Goal: Task Accomplishment & Management: Complete application form

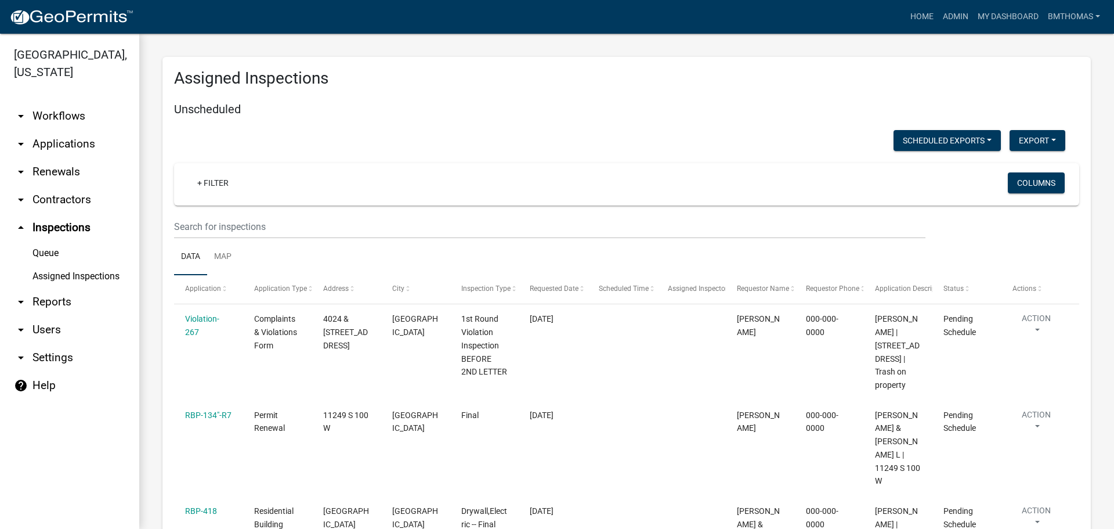
click at [68, 131] on link "arrow_drop_down Applications" at bounding box center [69, 144] width 139 height 28
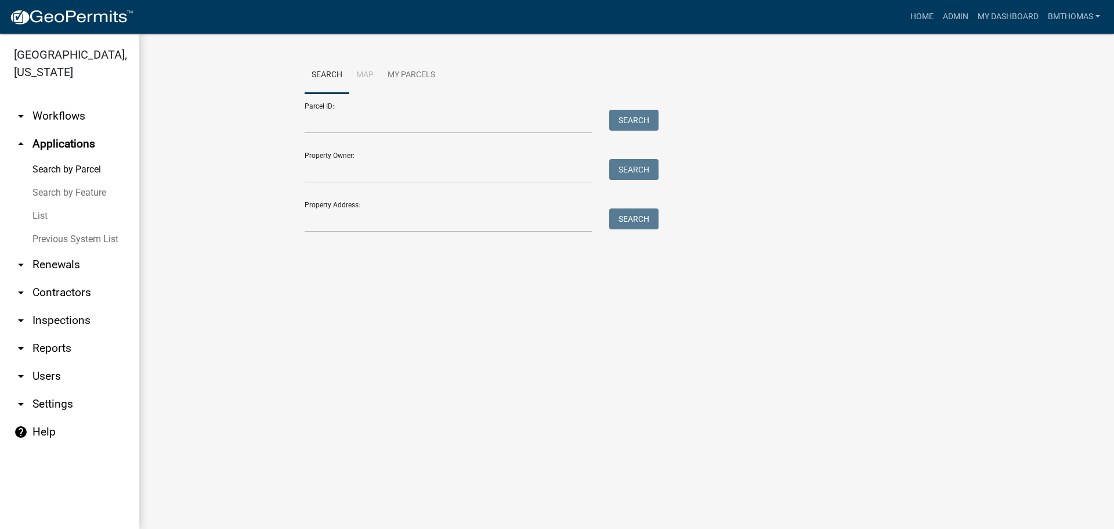
click at [44, 204] on link "List" at bounding box center [69, 215] width 139 height 23
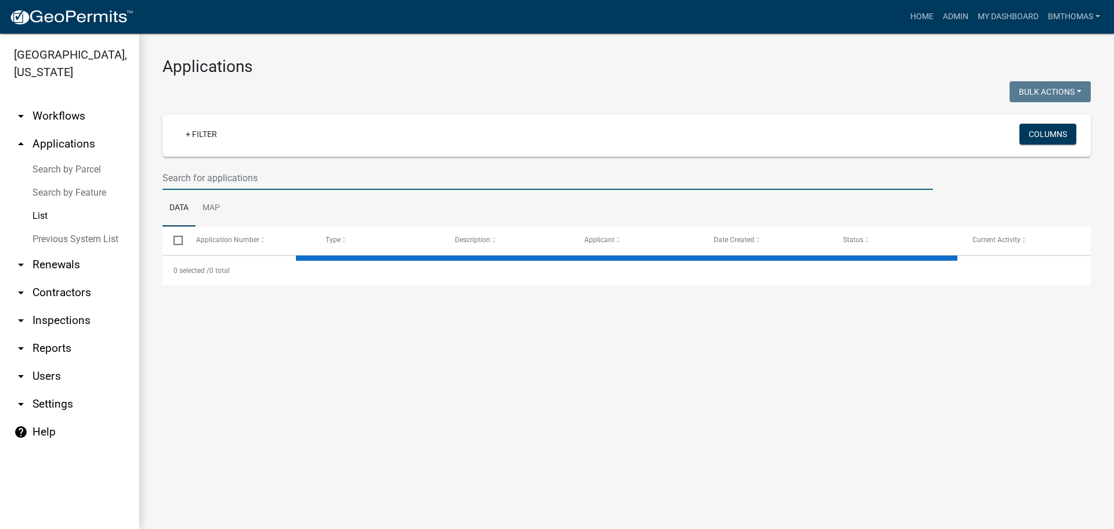
click at [196, 180] on input "text" at bounding box center [547, 178] width 771 height 24
select select "3: 100"
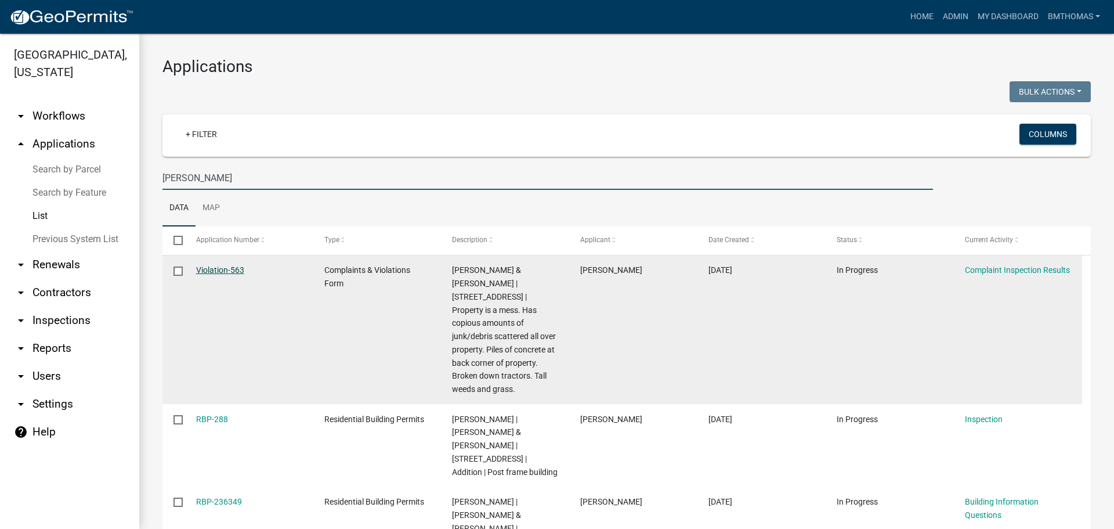
type input "[PERSON_NAME]"
click at [232, 270] on link "Violation-563" at bounding box center [220, 269] width 48 height 9
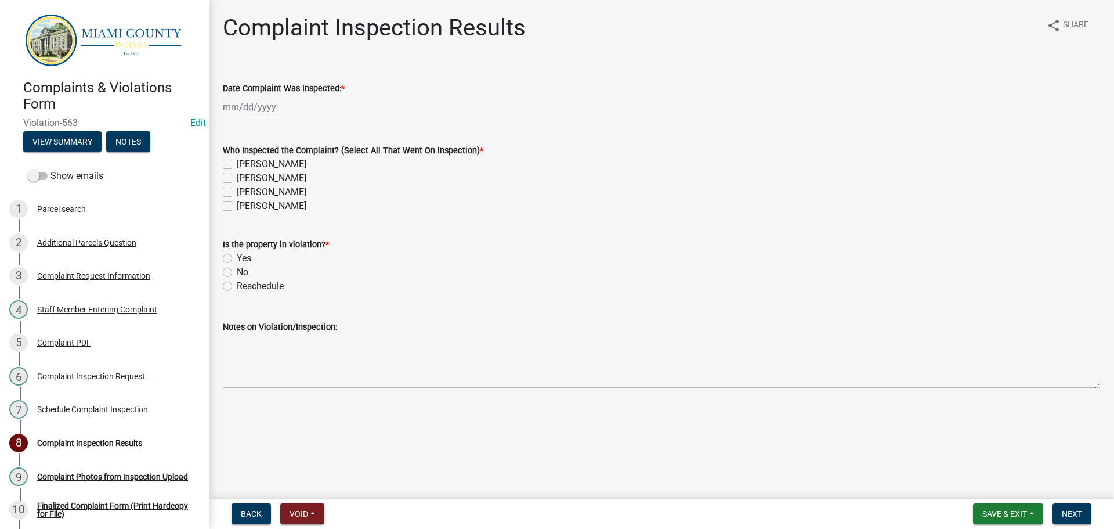
click at [297, 102] on div at bounding box center [276, 107] width 106 height 24
select select "9"
select select "2025"
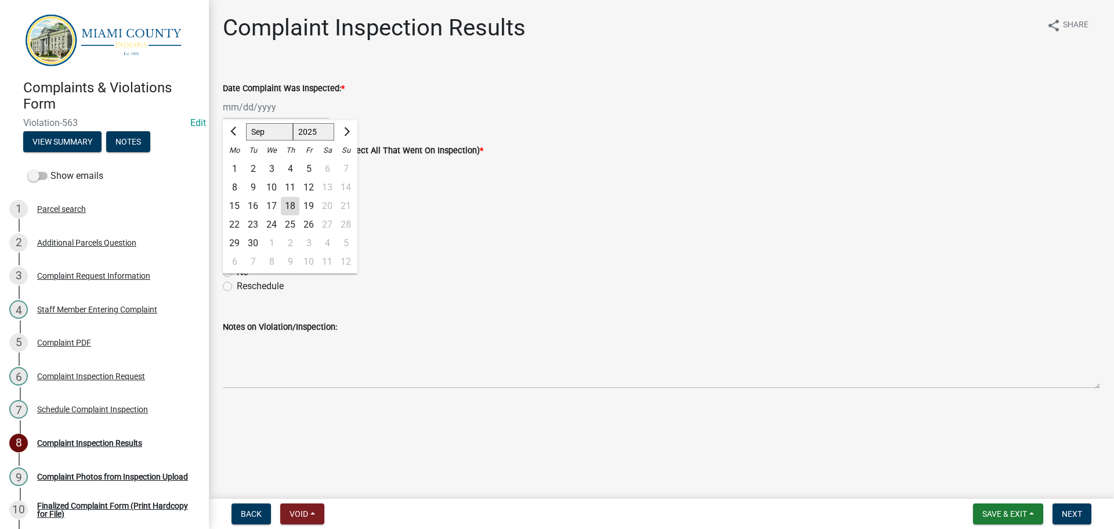
click at [253, 203] on div "16" at bounding box center [253, 206] width 19 height 19
type input "[DATE]"
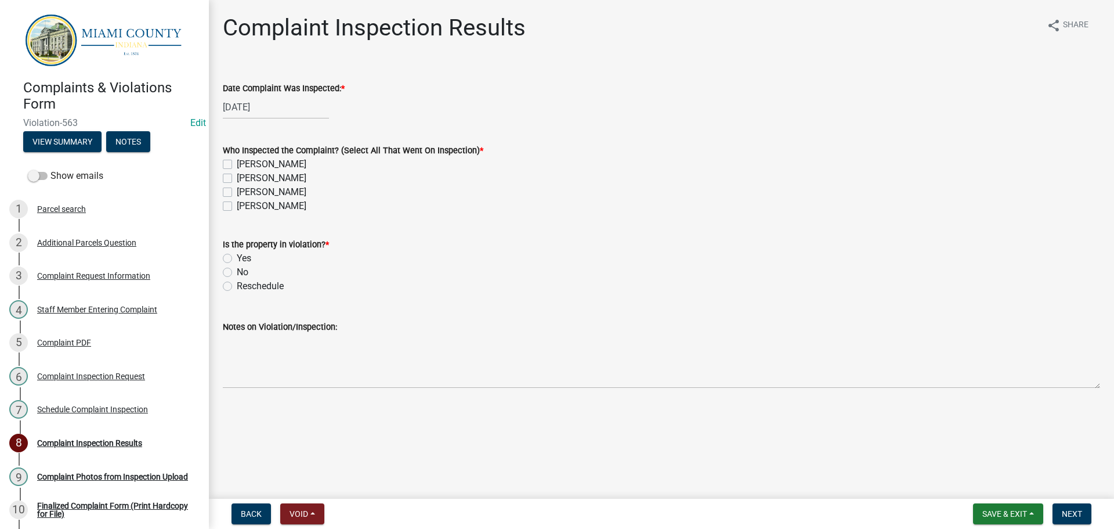
click at [237, 190] on label "[PERSON_NAME]" at bounding box center [272, 192] width 70 height 14
click at [237, 190] on input "[PERSON_NAME]" at bounding box center [241, 189] width 8 height 8
checkbox input "true"
checkbox input "false"
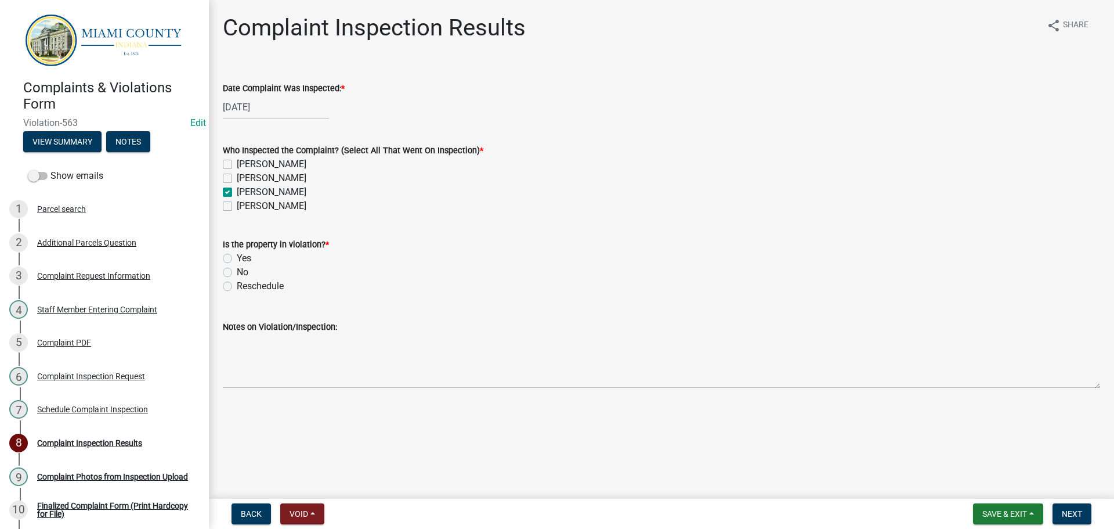
checkbox input "true"
checkbox input "false"
click at [237, 258] on label "Yes" at bounding box center [244, 258] width 15 height 14
click at [237, 258] on input "Yes" at bounding box center [241, 255] width 8 height 8
radio input "true"
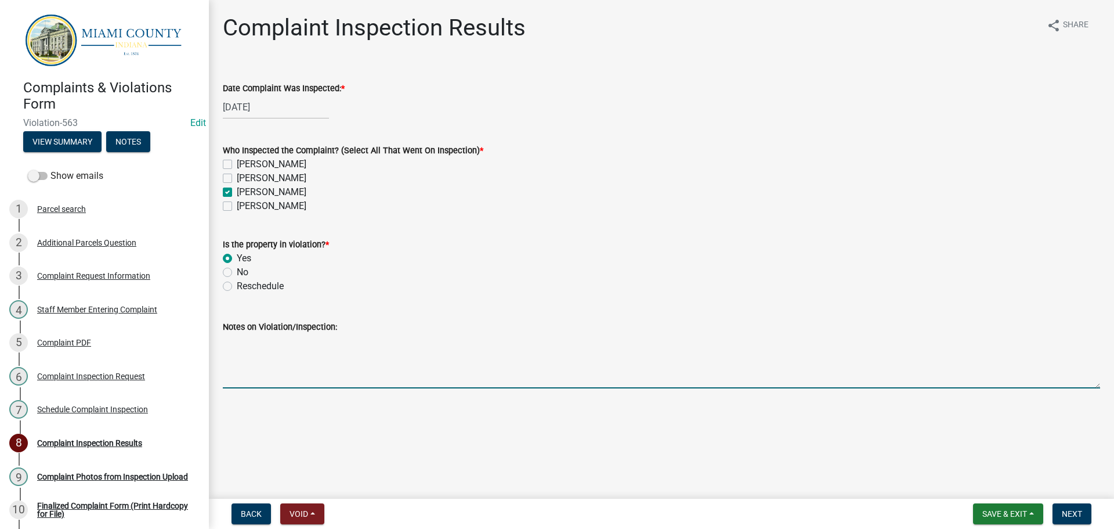
click at [234, 362] on textarea "Notes on Violation/Inspection:" at bounding box center [661, 361] width 877 height 55
click at [306, 363] on textarea "Notes on Violation/Inspection:" at bounding box center [661, 361] width 877 height 55
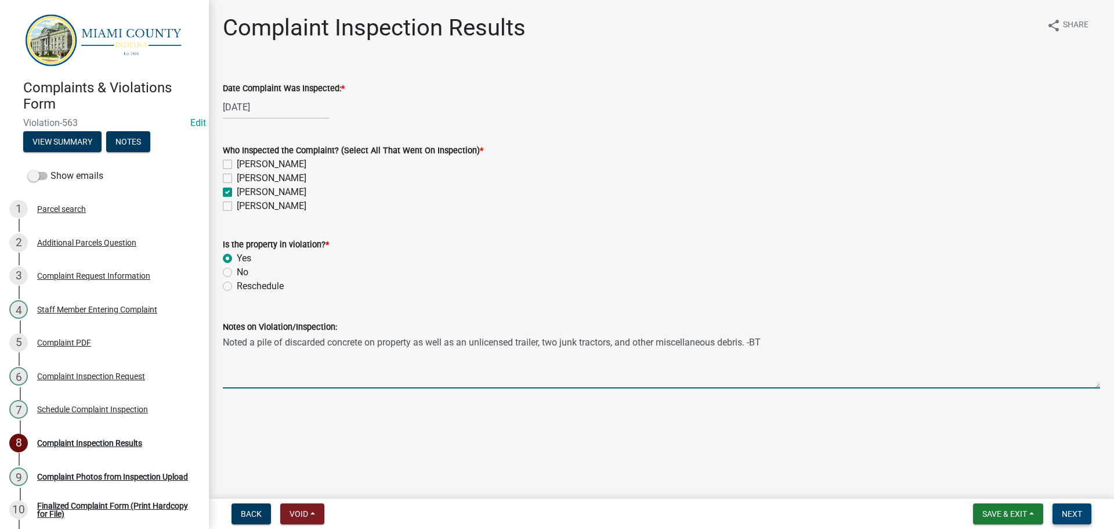
type textarea "Noted a pile of discarded concrete on property as well as an unlicensed trailer…"
click at [1068, 512] on span "Next" at bounding box center [1072, 513] width 20 height 9
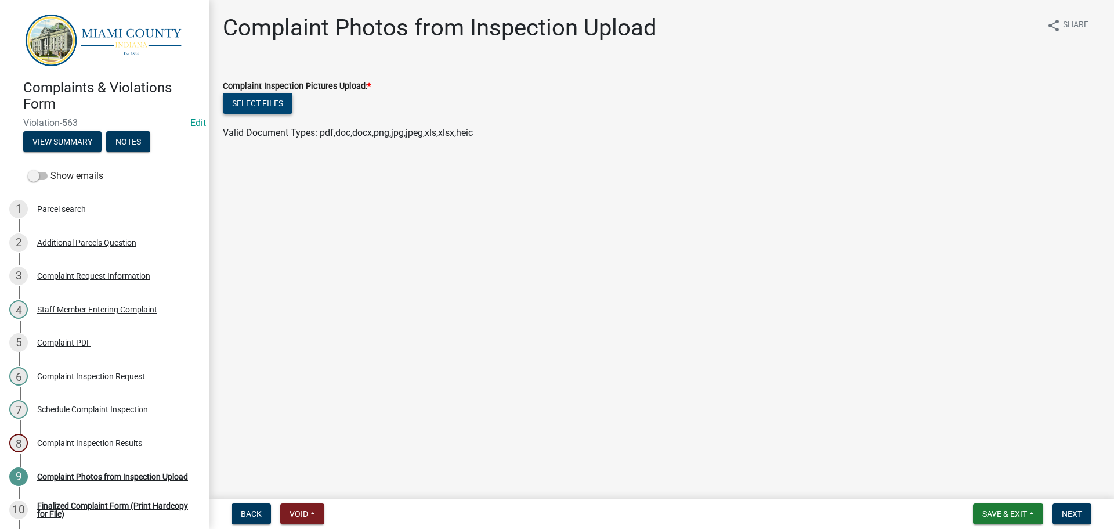
click at [279, 103] on button "Select files" at bounding box center [258, 103] width 70 height 21
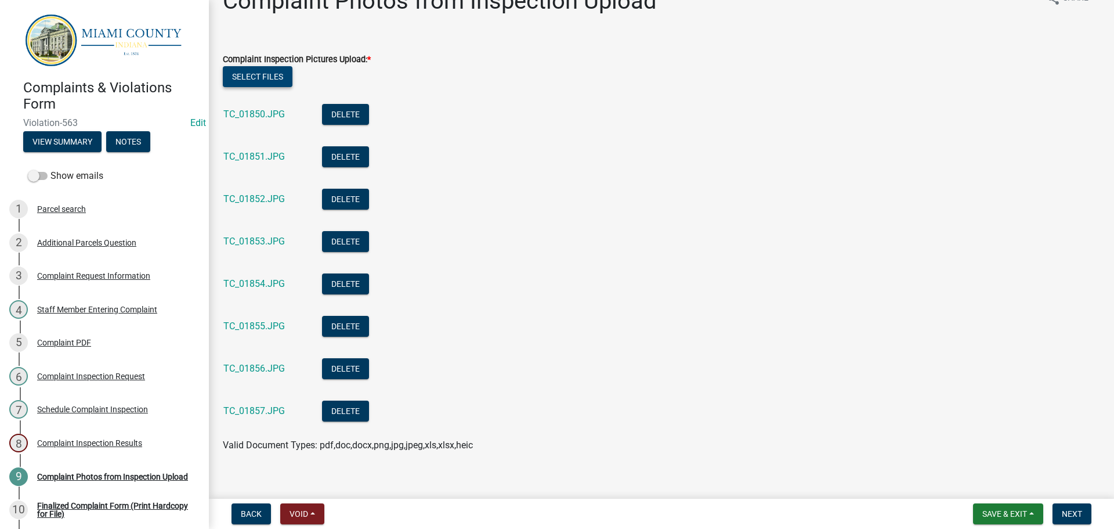
scroll to position [41, 0]
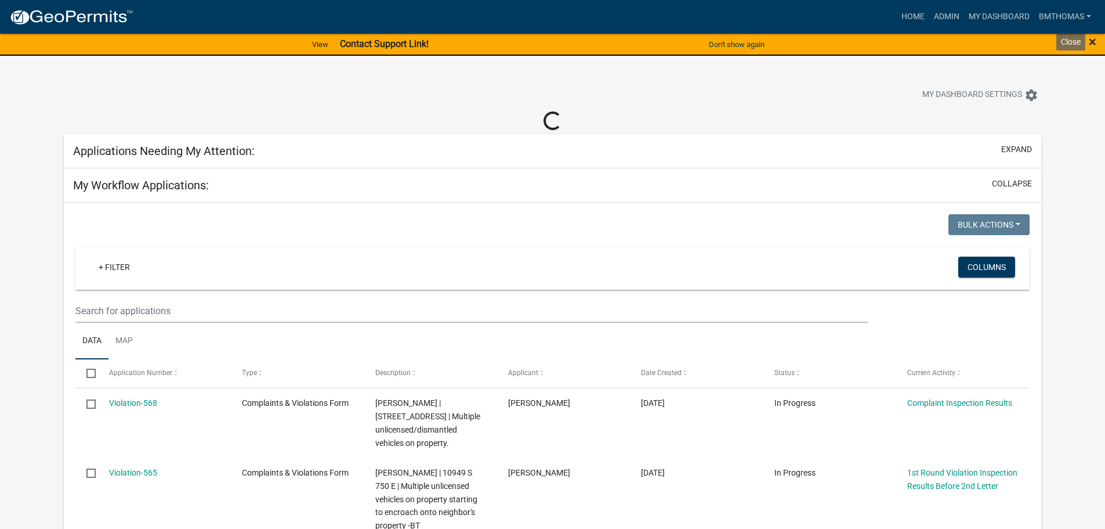
click at [1091, 46] on span "×" at bounding box center [1093, 42] width 8 height 16
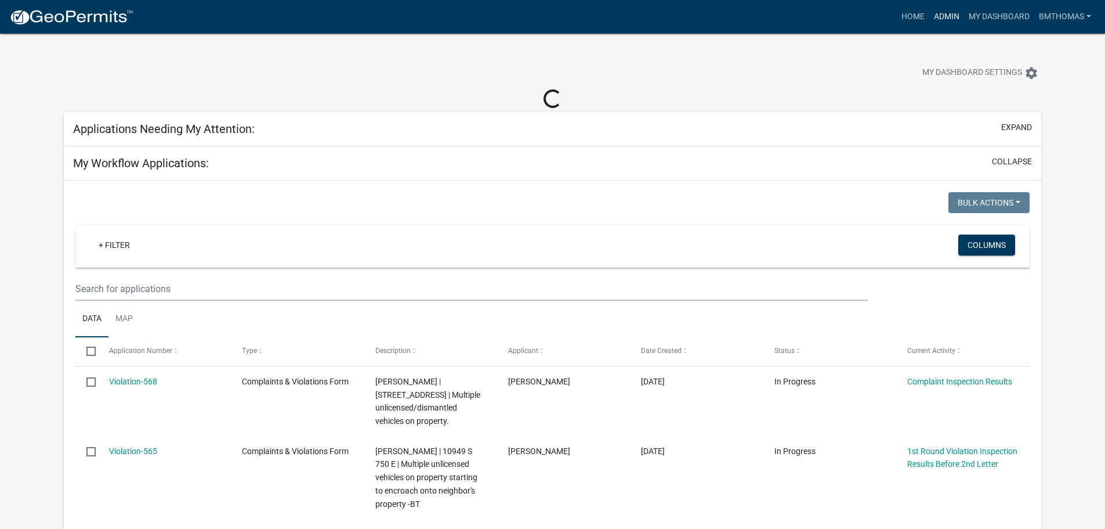
click at [934, 20] on link "Admin" at bounding box center [947, 17] width 35 height 22
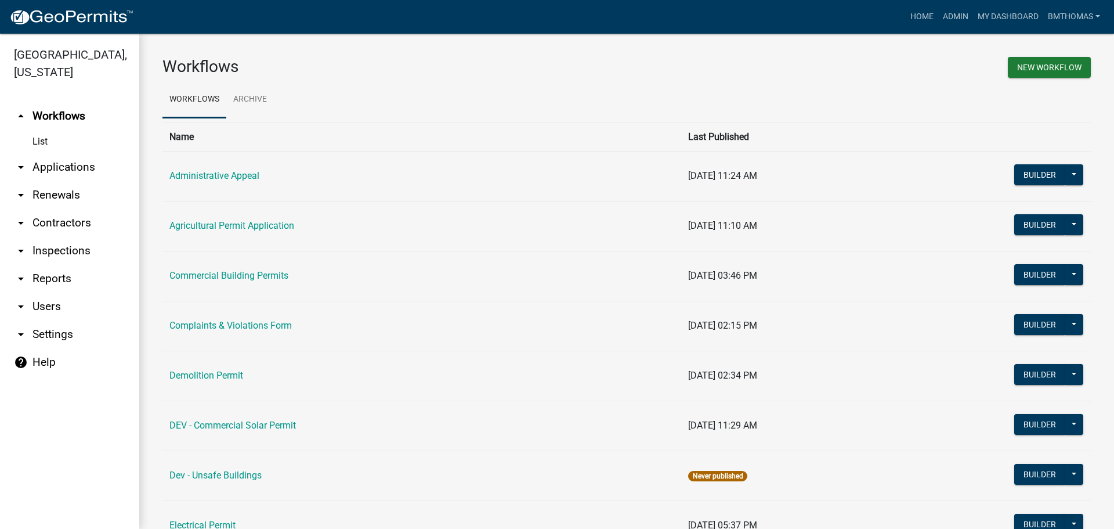
click at [37, 153] on link "arrow_drop_down Applications" at bounding box center [69, 167] width 139 height 28
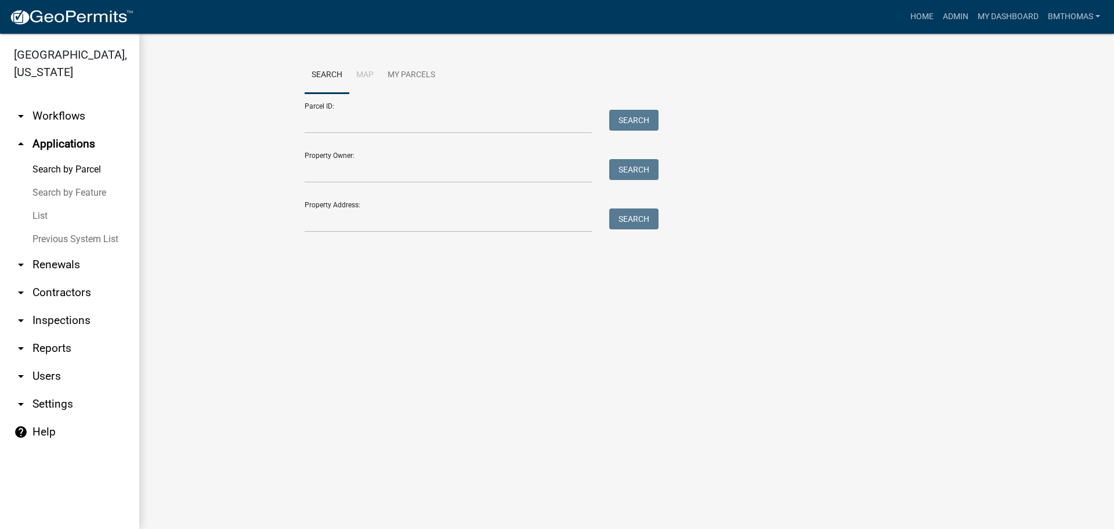
click at [31, 204] on link "List" at bounding box center [69, 215] width 139 height 23
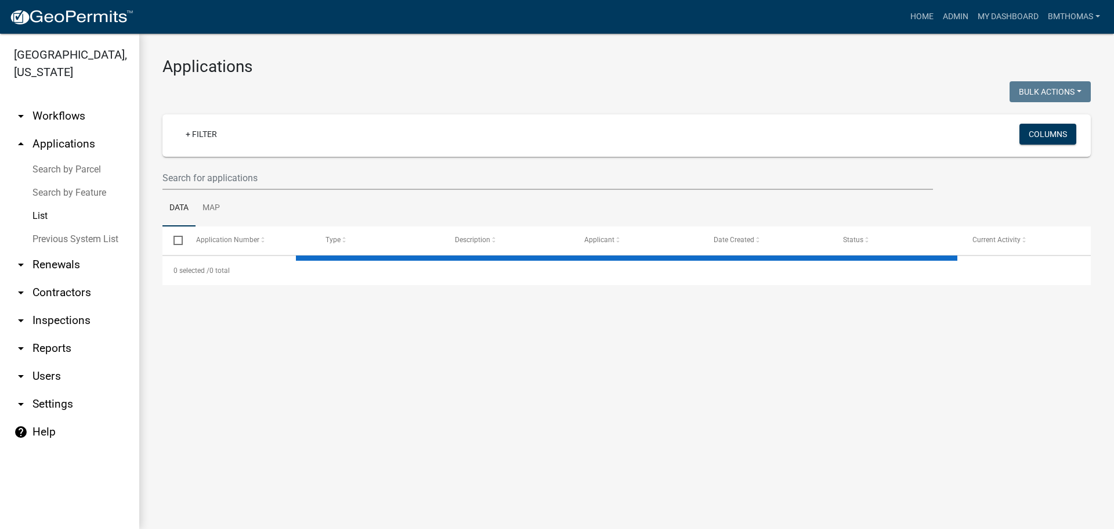
select select "3: 100"
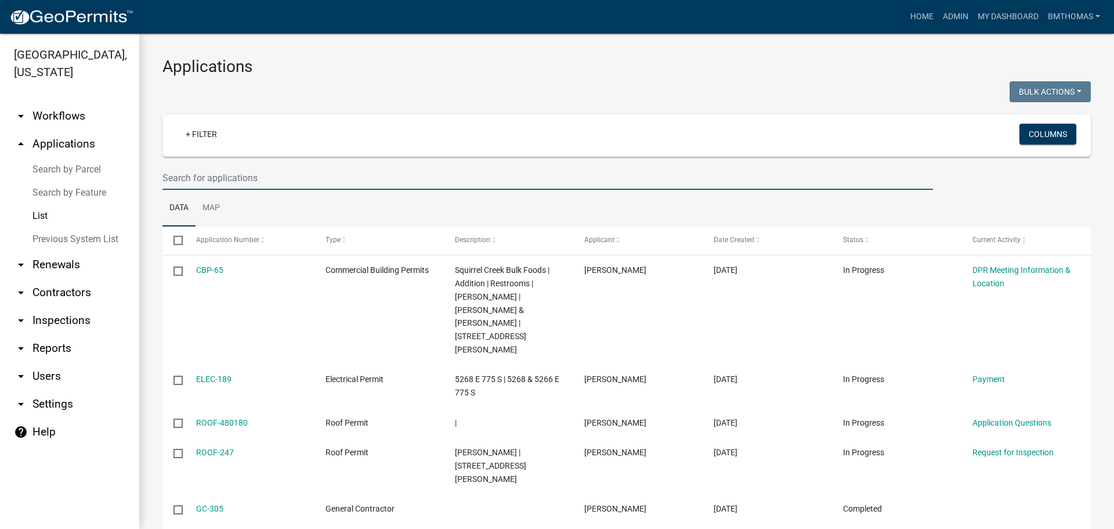
click at [243, 179] on input "text" at bounding box center [547, 178] width 771 height 24
type input "k"
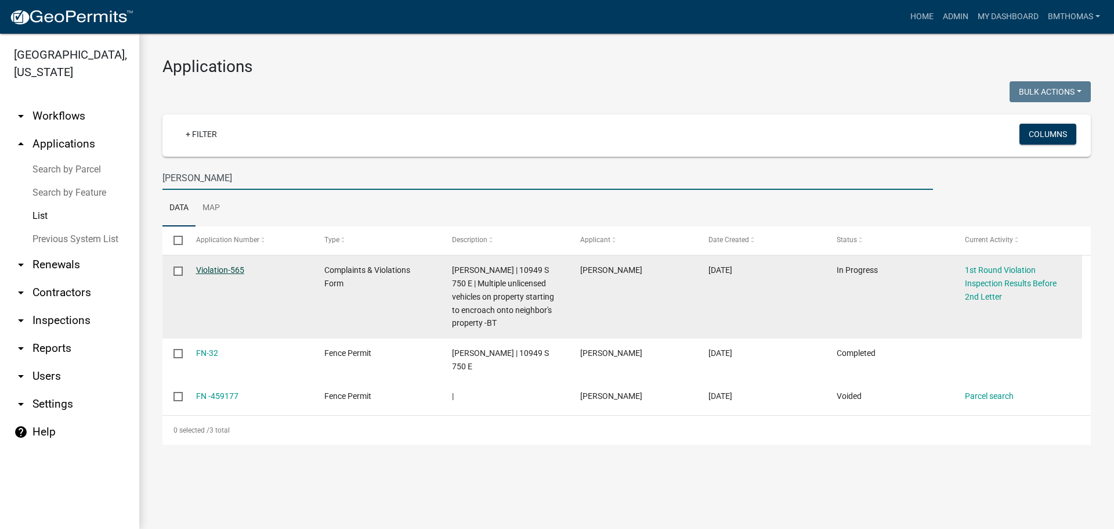
type input "lavengood"
click at [224, 273] on link "Violation-565" at bounding box center [220, 269] width 48 height 9
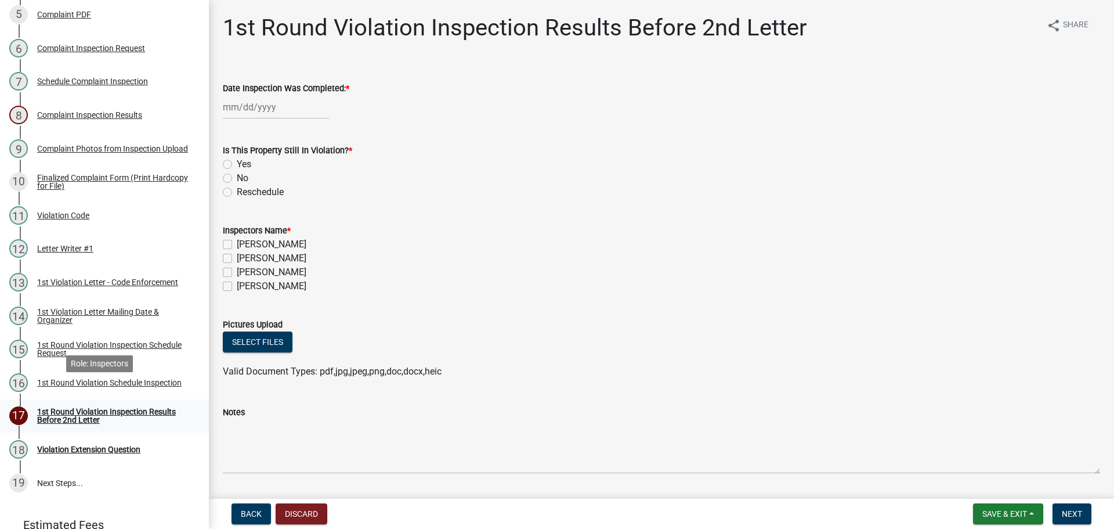
scroll to position [348, 0]
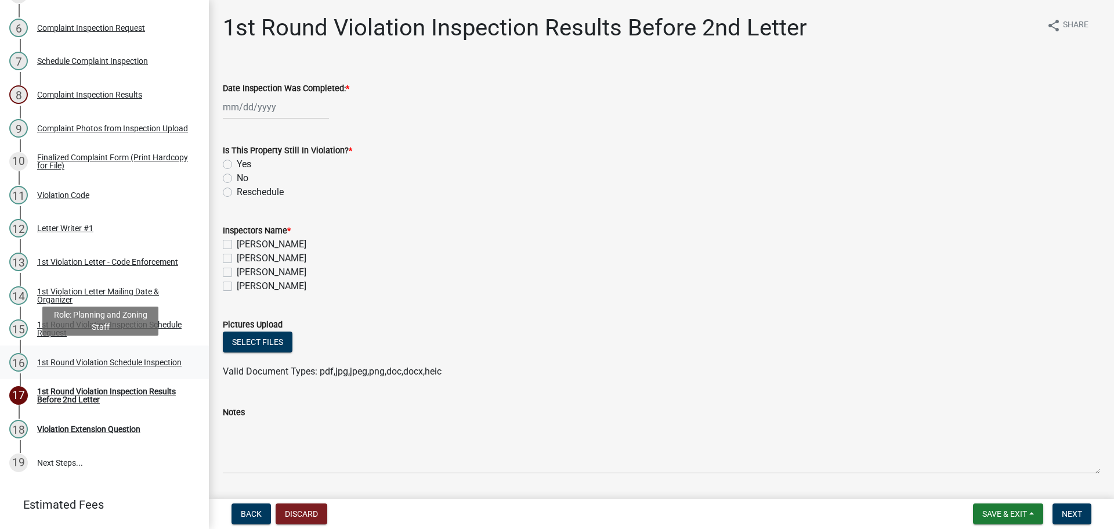
click at [76, 359] on div "1st Round Violation Schedule Inspection" at bounding box center [109, 362] width 144 height 8
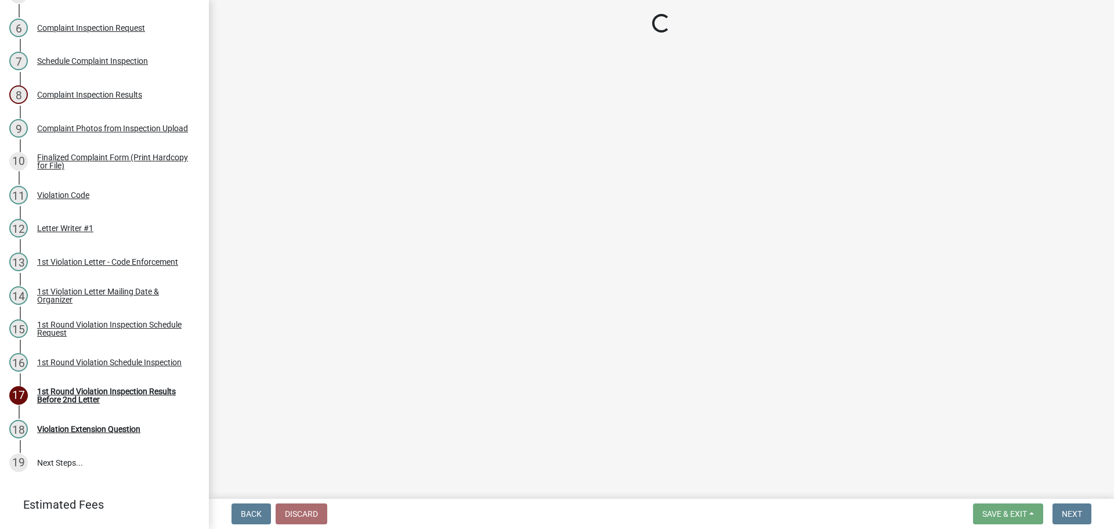
select select "0324ce59-dc13-463c-88f6-21718b6e040a"
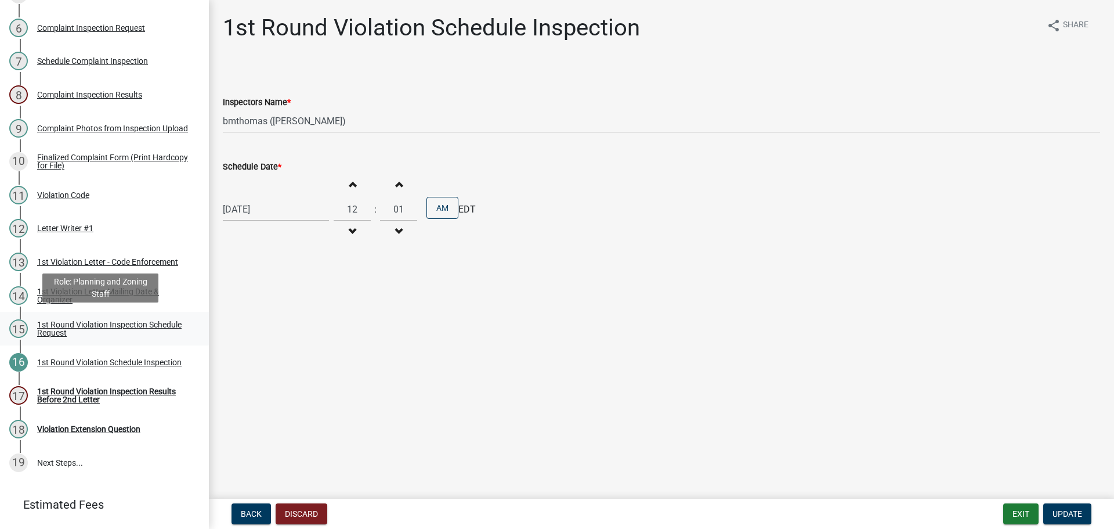
click at [84, 328] on div "1st Round Violation Inspection Schedule Request" at bounding box center [113, 328] width 153 height 16
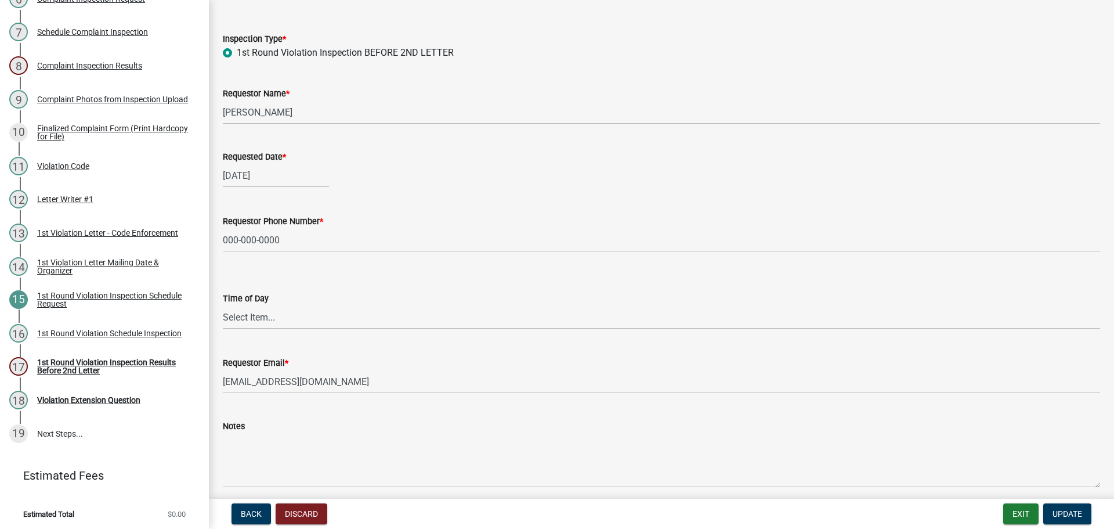
scroll to position [0, 0]
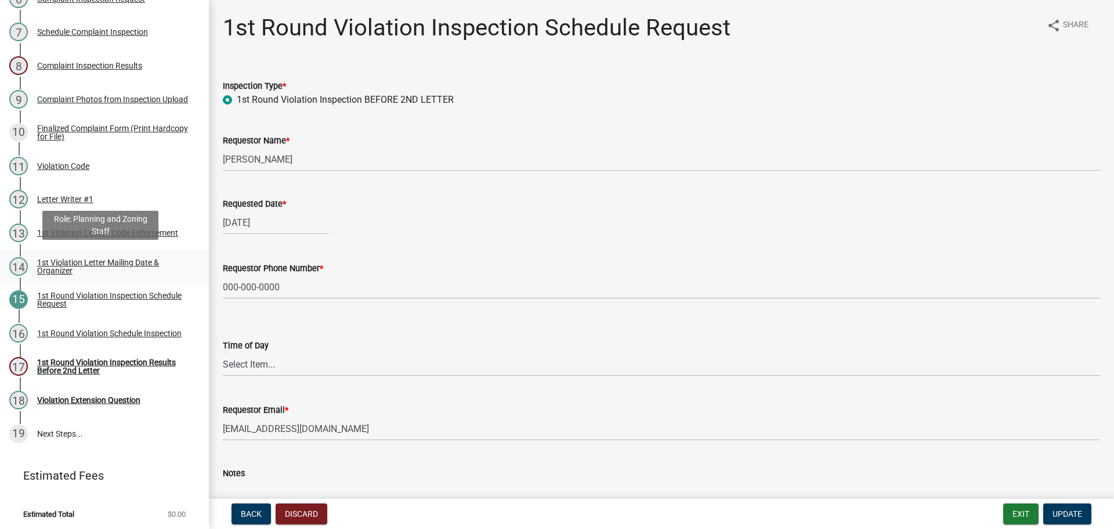
click at [55, 259] on div "1st Violation Letter Mailing Date & Organizer" at bounding box center [113, 266] width 153 height 16
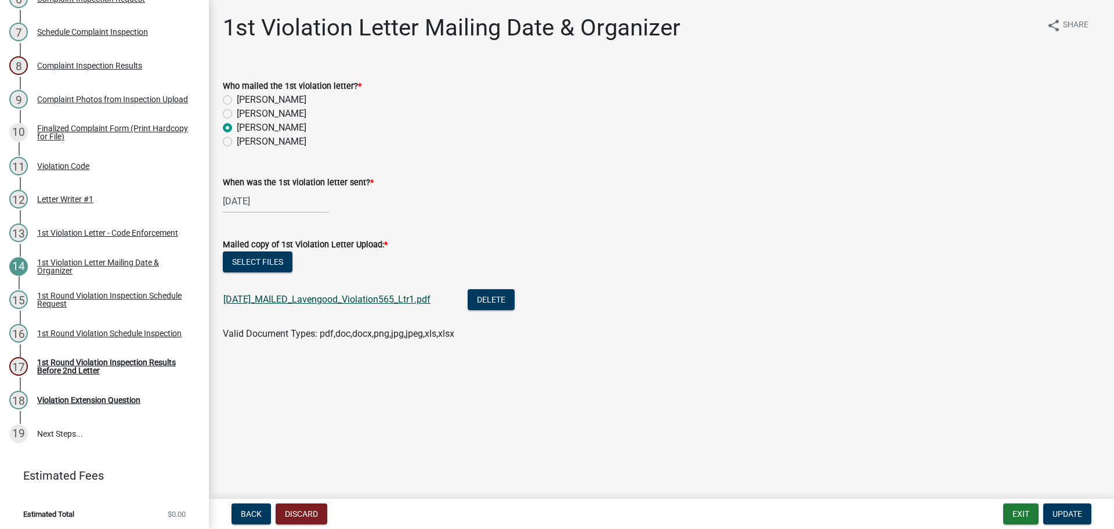
click at [320, 300] on link "9.16.25_MAILED_Lavengood_Violation565_Ltr1.pdf" at bounding box center [326, 299] width 207 height 11
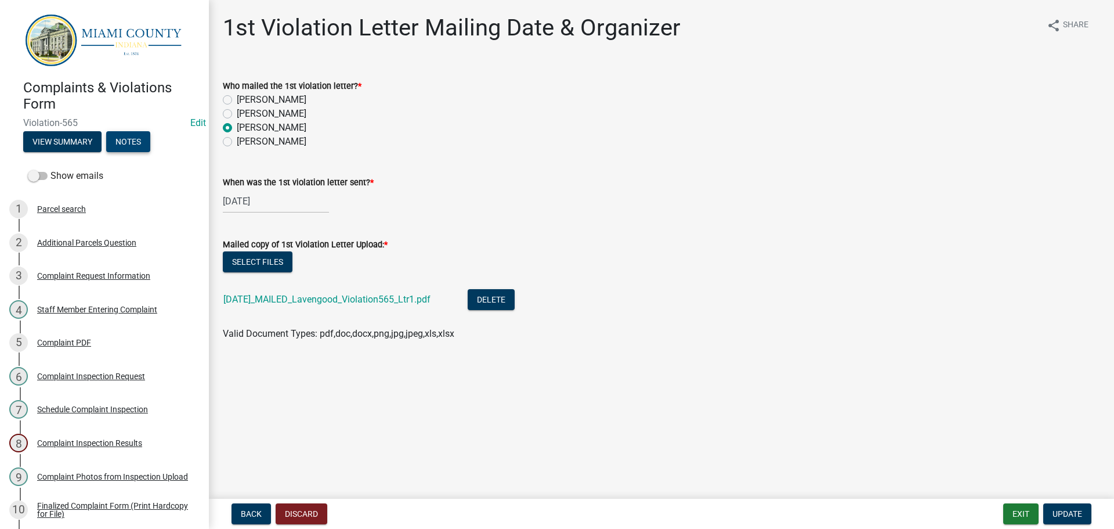
click at [140, 141] on button "Notes" at bounding box center [128, 141] width 44 height 21
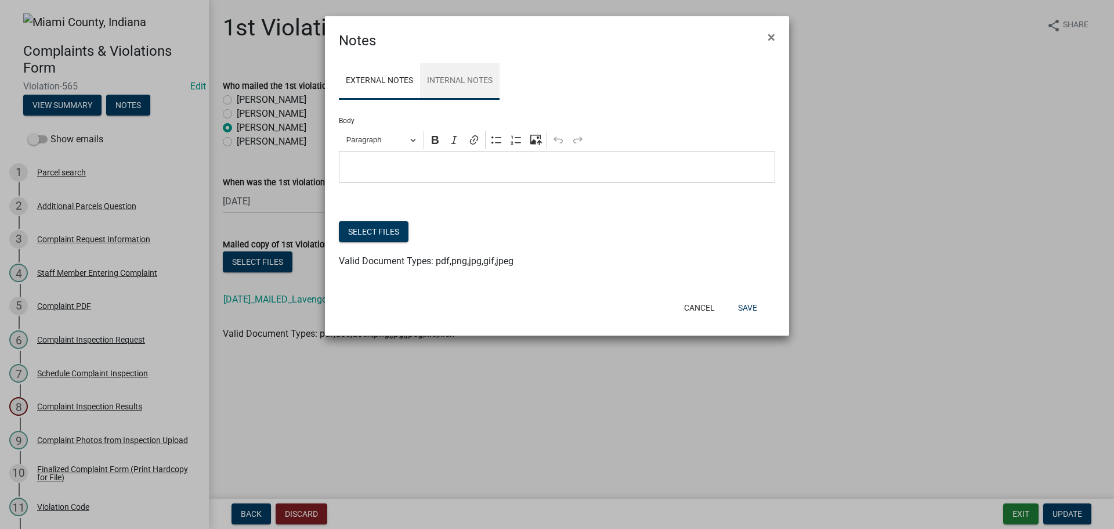
click at [442, 87] on link "Internal Notes" at bounding box center [459, 81] width 79 height 37
click at [420, 159] on div "Editor editing area: main. Press Alt+0 for help." at bounding box center [557, 167] width 436 height 32
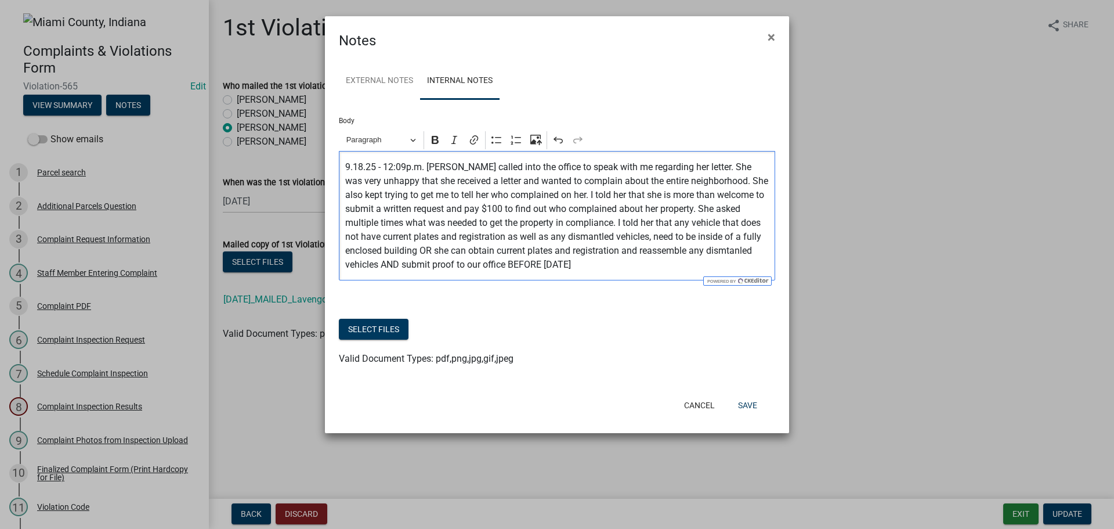
click at [736, 249] on p "9.18.25 - 12:09p.m. Joan called into the office to speak with me regarding her …" at bounding box center [557, 215] width 424 height 111
click at [616, 260] on p "9.18.25 - 12:09p.m. Joan called into the office to speak with me regarding her …" at bounding box center [557, 215] width 424 height 111
click at [501, 211] on p "9.18.25 - 12:09p.m. Joan called into the office to speak with me regarding her …" at bounding box center [557, 215] width 424 height 111
click at [600, 265] on p "9.18.25 - 12:09p.m. Joan called into the office to speak with me regarding her …" at bounding box center [557, 215] width 424 height 111
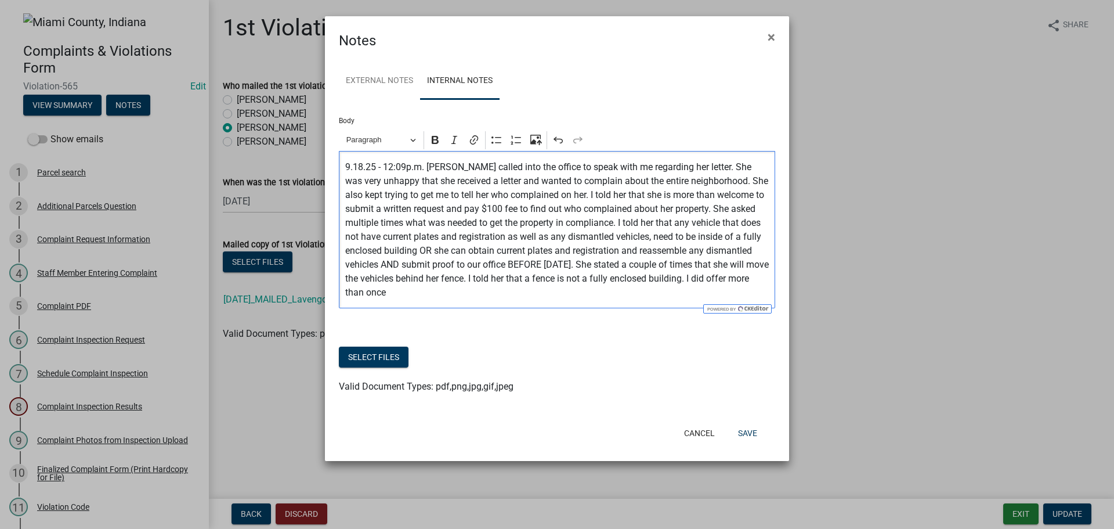
click at [754, 280] on p "9.18.25 - 12:09p.m. Joan called into the office to speak with me regarding her …" at bounding box center [557, 229] width 424 height 139
click at [524, 295] on p "9.18.25 - 12:09p.m. Joan called into the office to speak with me regarding her …" at bounding box center [557, 229] width 424 height 139
click at [381, 287] on p "9.18.25 - 12:09p.m. Joan called into the office to speak with me regarding her …" at bounding box center [557, 229] width 424 height 139
click at [355, 293] on p "9.18.25 - 12:09p.m. Joan called into the office to speak with me regarding her …" at bounding box center [557, 229] width 424 height 139
click at [511, 299] on p "9.18.25 - 12:09p.m. Joan called into the office to speak with me regarding her …" at bounding box center [557, 229] width 424 height 139
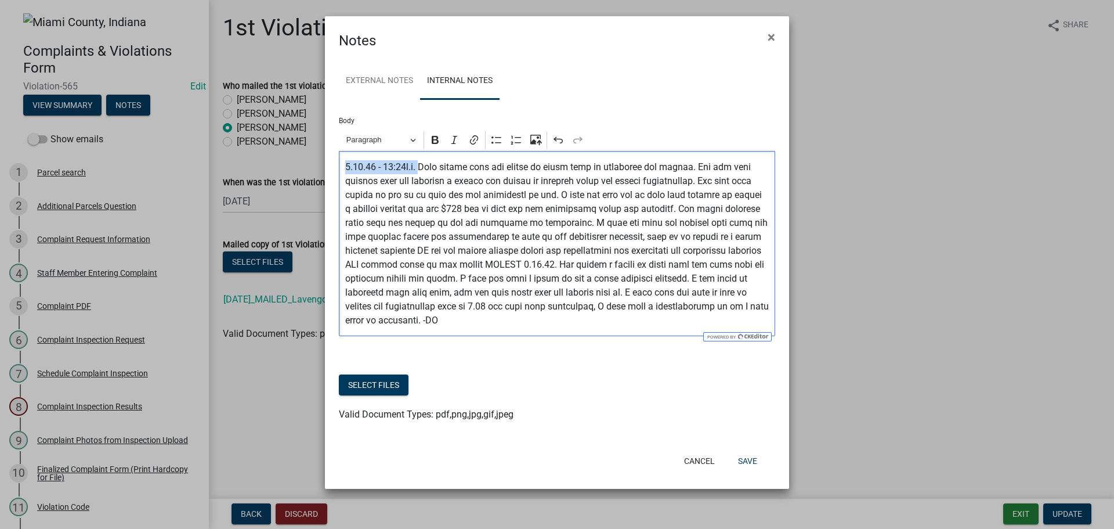
drag, startPoint x: 412, startPoint y: 165, endPoint x: 341, endPoint y: 164, distance: 71.4
click at [341, 164] on div "Editor editing area: main. Press Alt+0 for help." at bounding box center [557, 243] width 436 height 185
click at [431, 136] on icon "Editor toolbar" at bounding box center [435, 140] width 12 height 12
click at [372, 167] on strong "9.18.25 - 12:09p.m." at bounding box center [384, 166] width 79 height 11
click at [344, 167] on div "9.18.25 - 12:09p.m." at bounding box center [557, 243] width 436 height 185
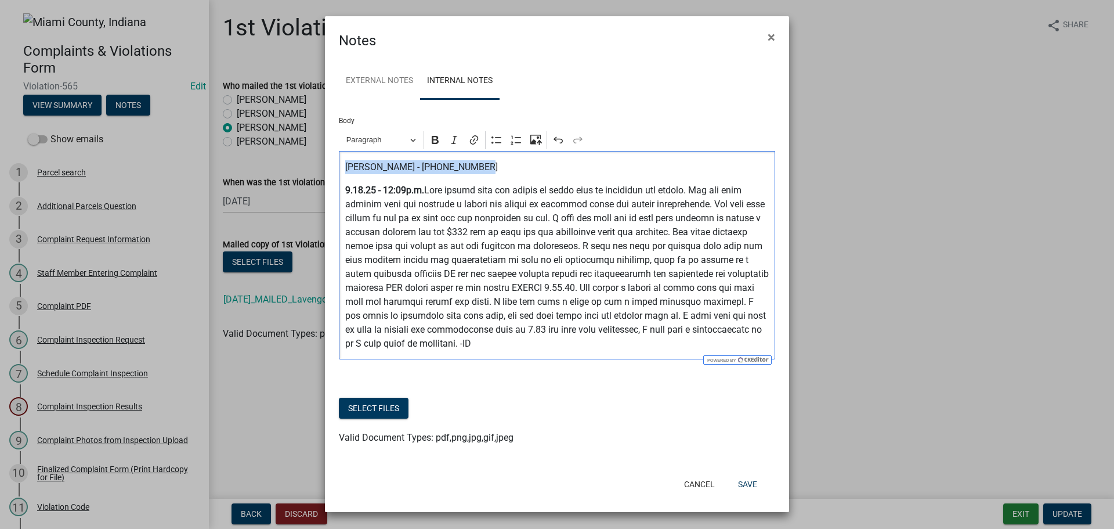
drag, startPoint x: 497, startPoint y: 163, endPoint x: 345, endPoint y: 163, distance: 152.0
click at [345, 162] on p "Joan Lavengood - 765-618-3681" at bounding box center [557, 167] width 424 height 14
click at [439, 143] on icon "Editor toolbar" at bounding box center [435, 140] width 7 height 8
click at [392, 143] on span "Paragraph" at bounding box center [376, 140] width 60 height 14
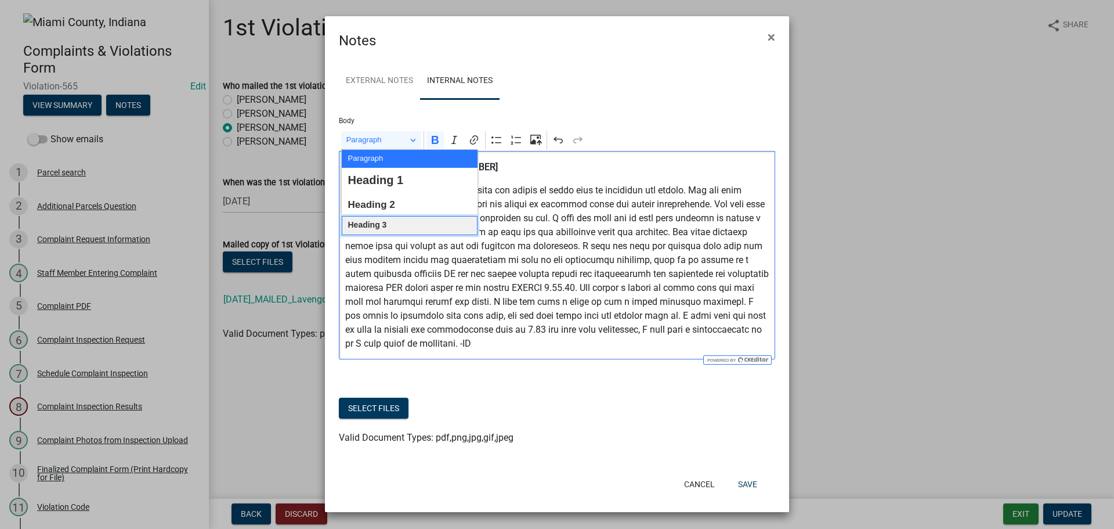
click at [389, 220] on button "Heading 3" at bounding box center [410, 225] width 136 height 19
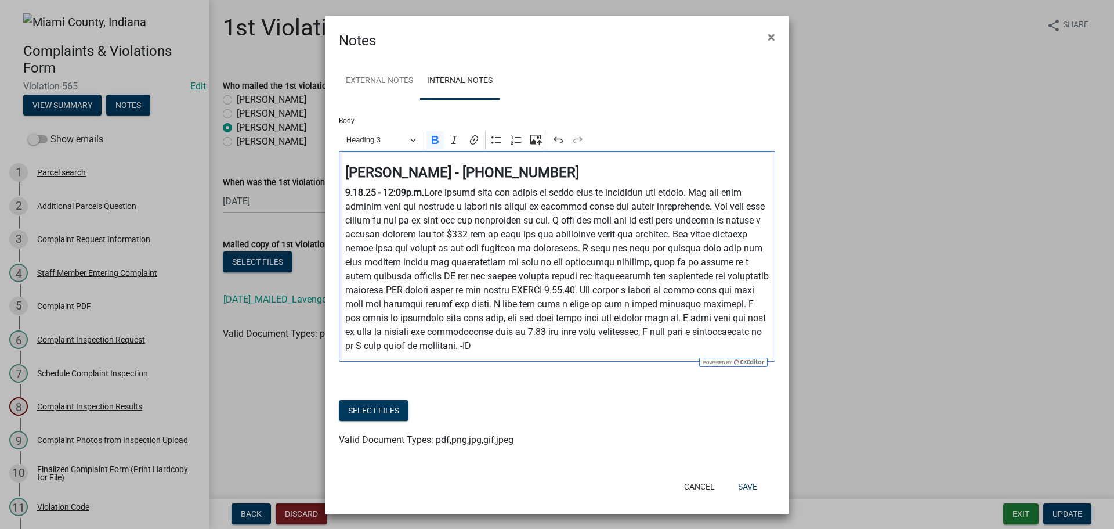
click at [487, 245] on p "9.18.25 - 12:09p.m." at bounding box center [557, 269] width 424 height 167
click at [496, 353] on div "Joan Lavengood - 765-618-3681 9.18.25 - 12:09p.m." at bounding box center [557, 256] width 436 height 211
click at [754, 483] on button "Save" at bounding box center [748, 486] width 38 height 21
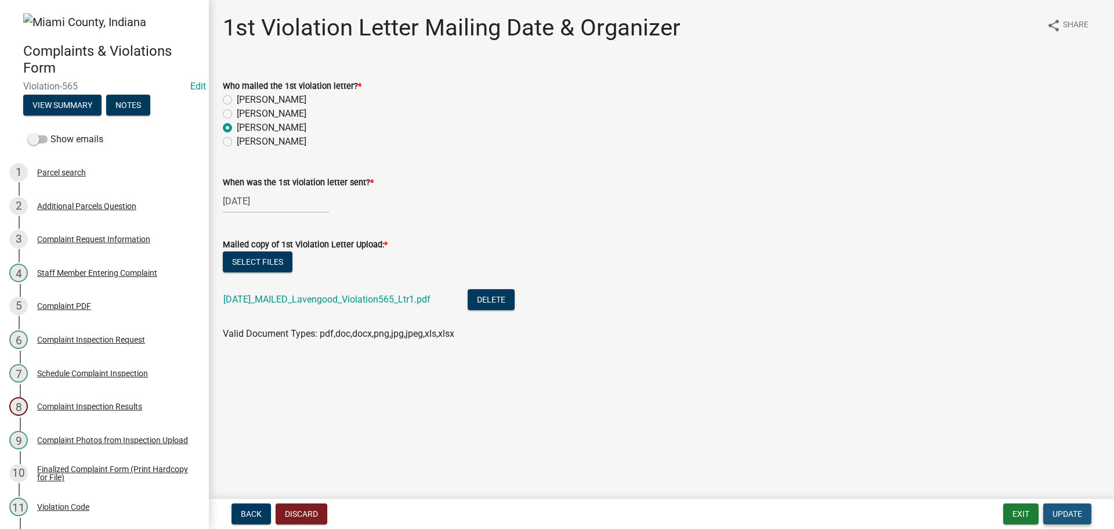
click at [1057, 515] on span "Update" at bounding box center [1068, 513] width 30 height 9
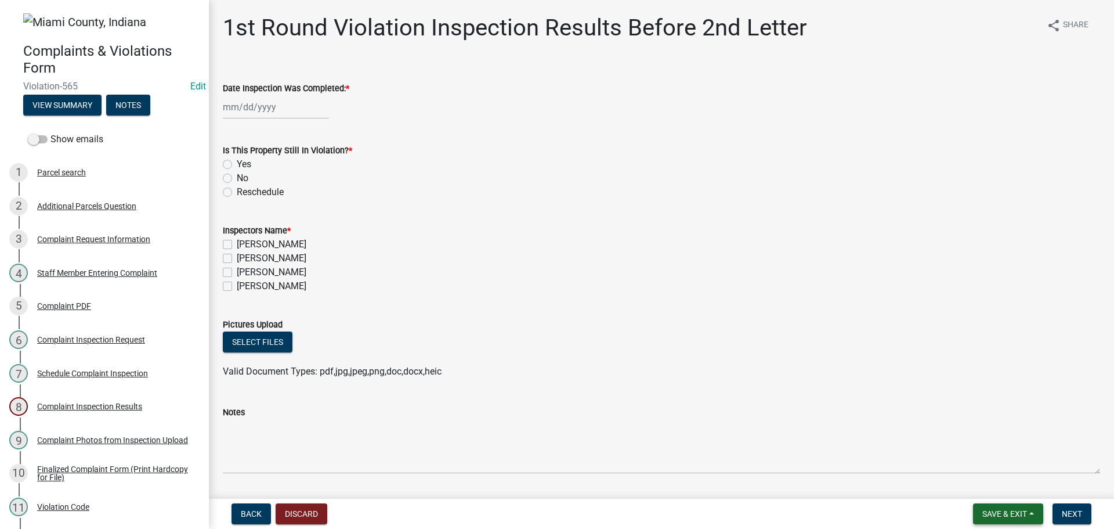
click at [989, 512] on span "Save & Exit" at bounding box center [1004, 513] width 45 height 9
click at [985, 486] on button "Save & Exit" at bounding box center [996, 483] width 93 height 28
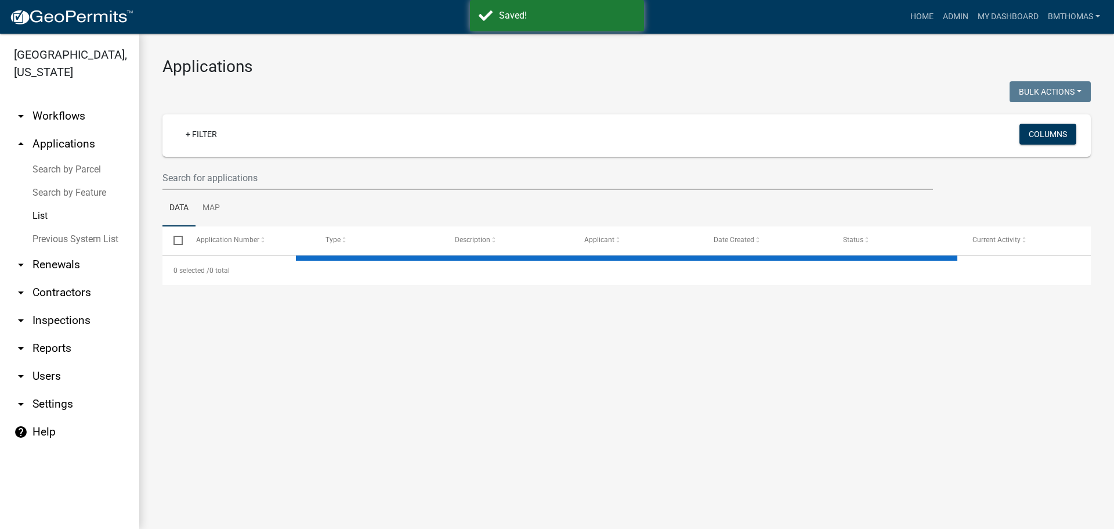
select select "3: 100"
